Goal: Transaction & Acquisition: Purchase product/service

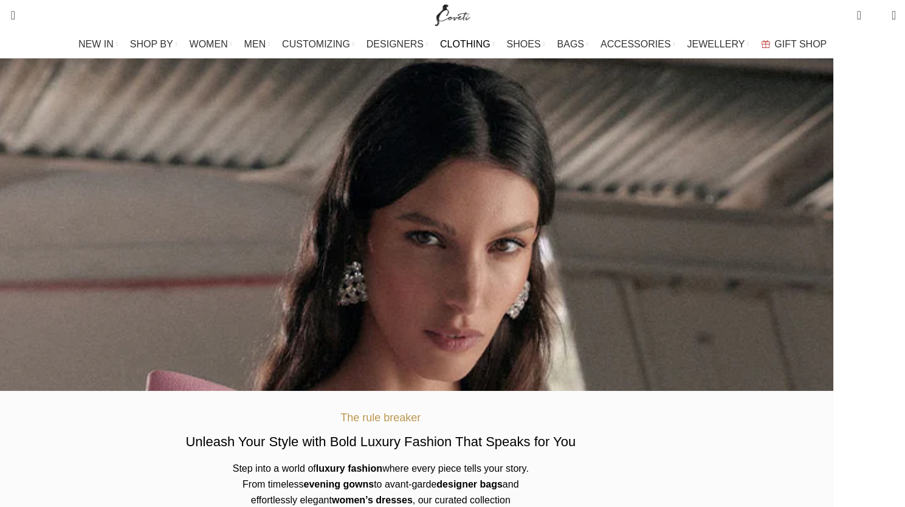
click at [470, 43] on span "CLOTHING" at bounding box center [465, 44] width 50 height 12
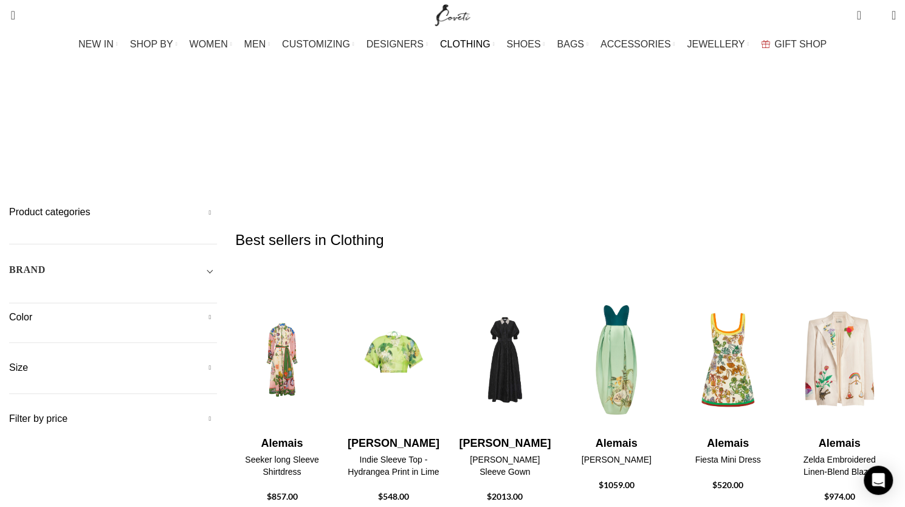
click at [217, 205] on h5 "Product categories" at bounding box center [113, 211] width 208 height 13
